Goal: Transaction & Acquisition: Obtain resource

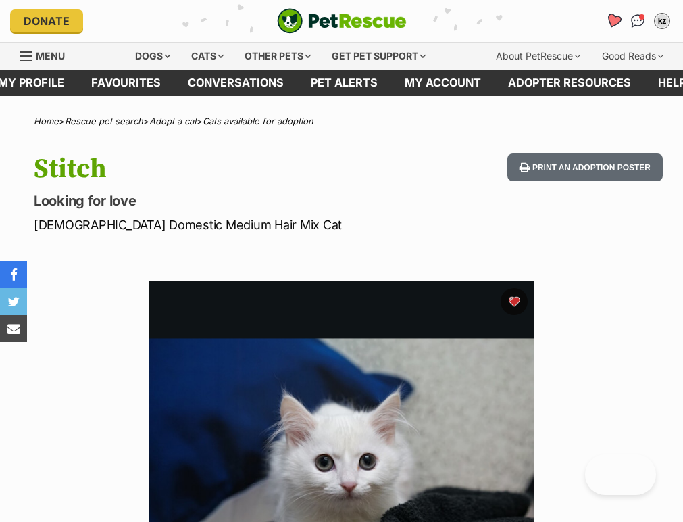
click at [604, 22] on link "Favourites" at bounding box center [613, 21] width 28 height 28
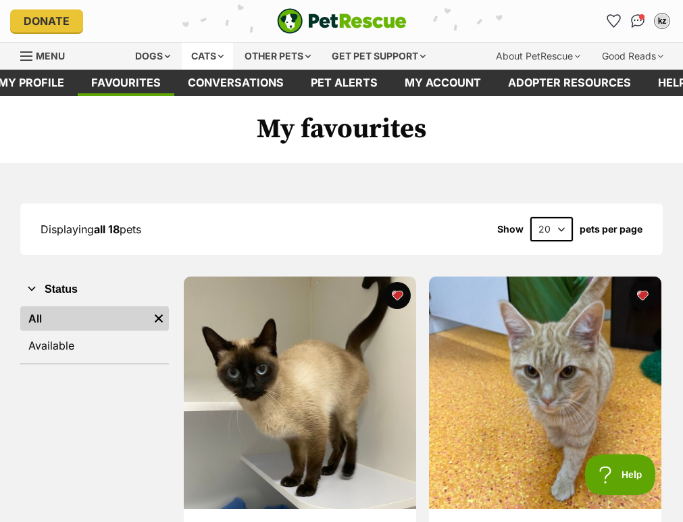
click at [182, 61] on div "Cats" at bounding box center [207, 56] width 51 height 27
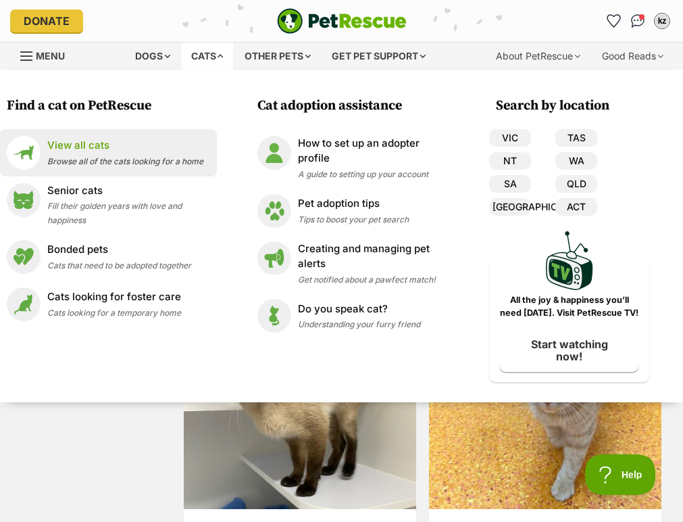
click at [71, 142] on p "View all cats" at bounding box center [125, 146] width 156 height 16
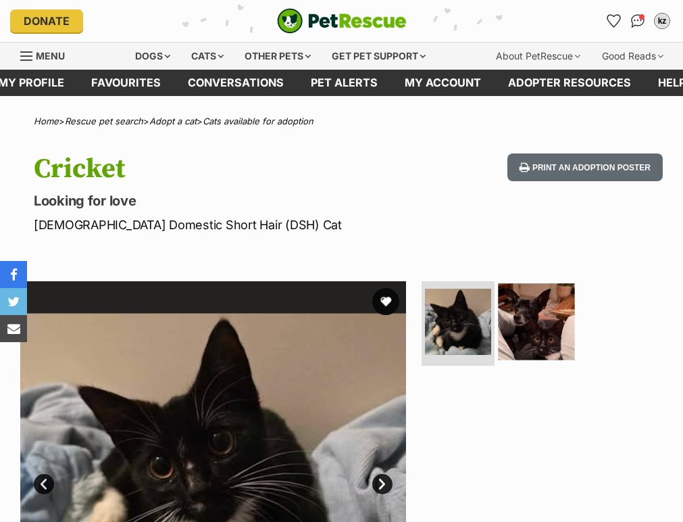
click at [518, 319] on img at bounding box center [536, 321] width 77 height 77
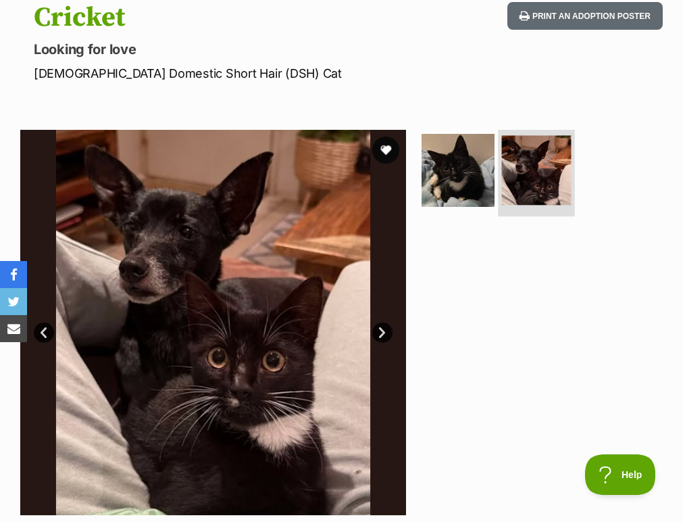
scroll to position [336, 0]
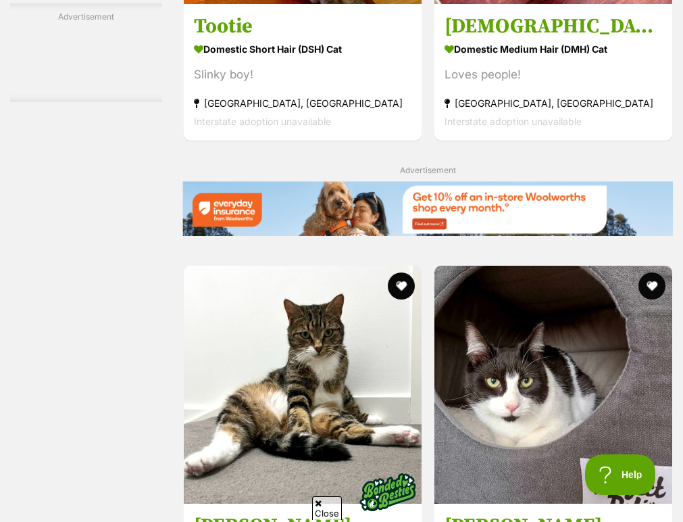
scroll to position [3195, 0]
